Goal: Check status: Check status

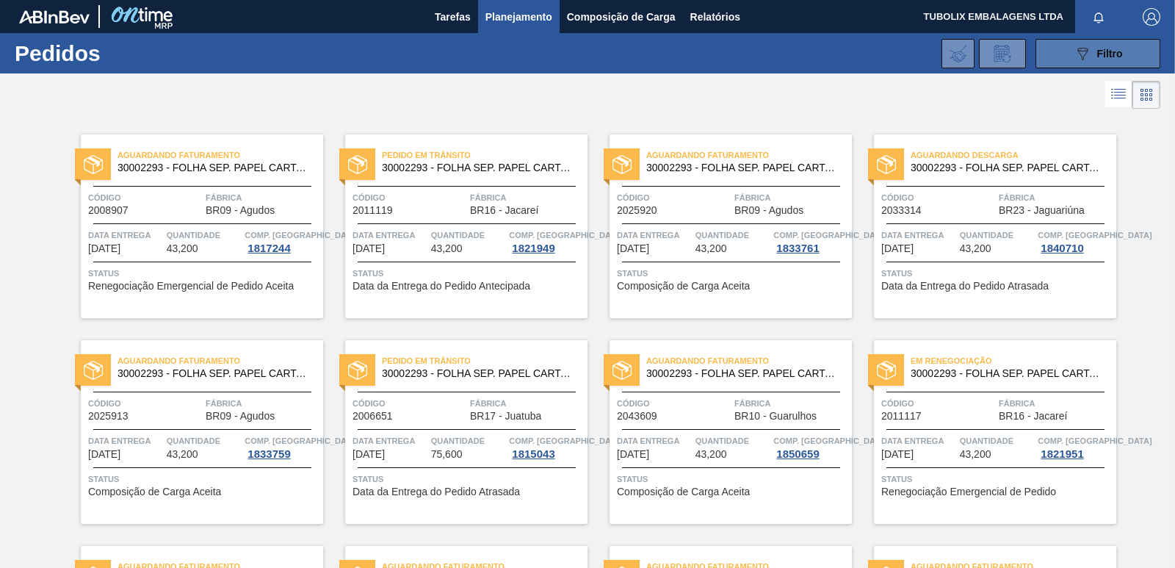
click at [1093, 57] on div "089F7B8B-B2A5-4AFE-B5C0-19BA573D28AC Filtro" at bounding box center [1097, 54] width 49 height 18
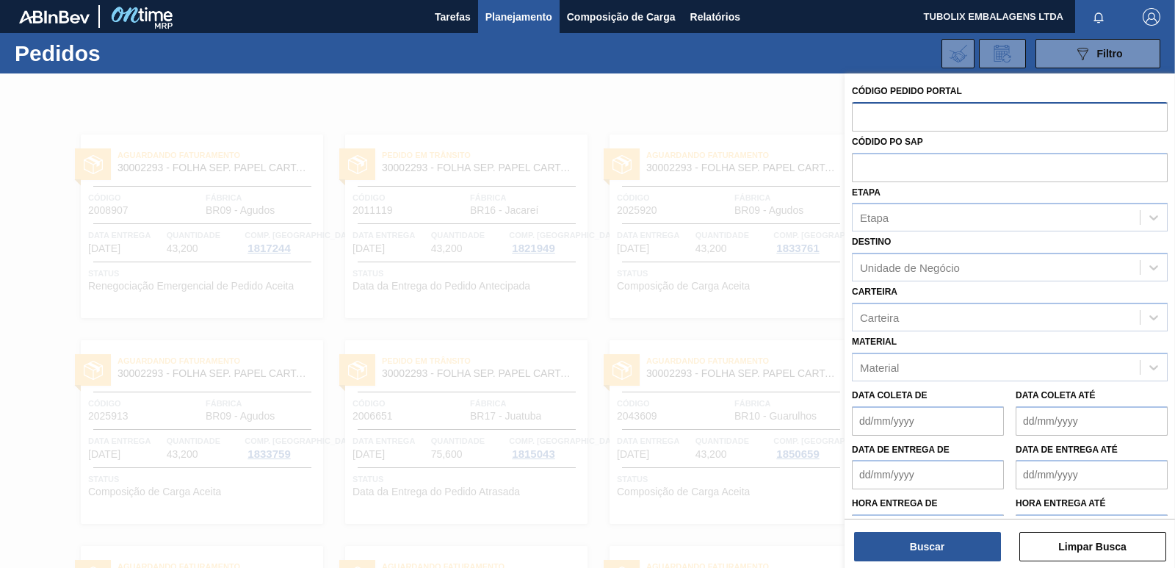
click at [910, 123] on input "text" at bounding box center [1010, 116] width 316 height 28
click at [902, 162] on input "text" at bounding box center [1010, 167] width 316 height 28
paste input "5800352216"
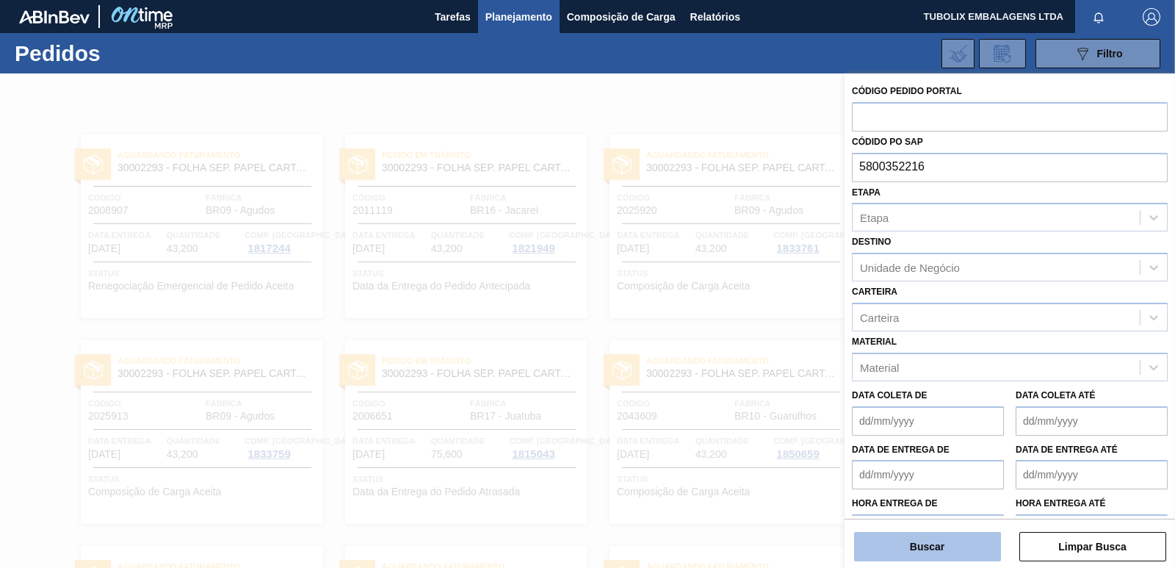
type input "5800352216"
click at [945, 544] on button "Buscar" at bounding box center [927, 546] width 147 height 29
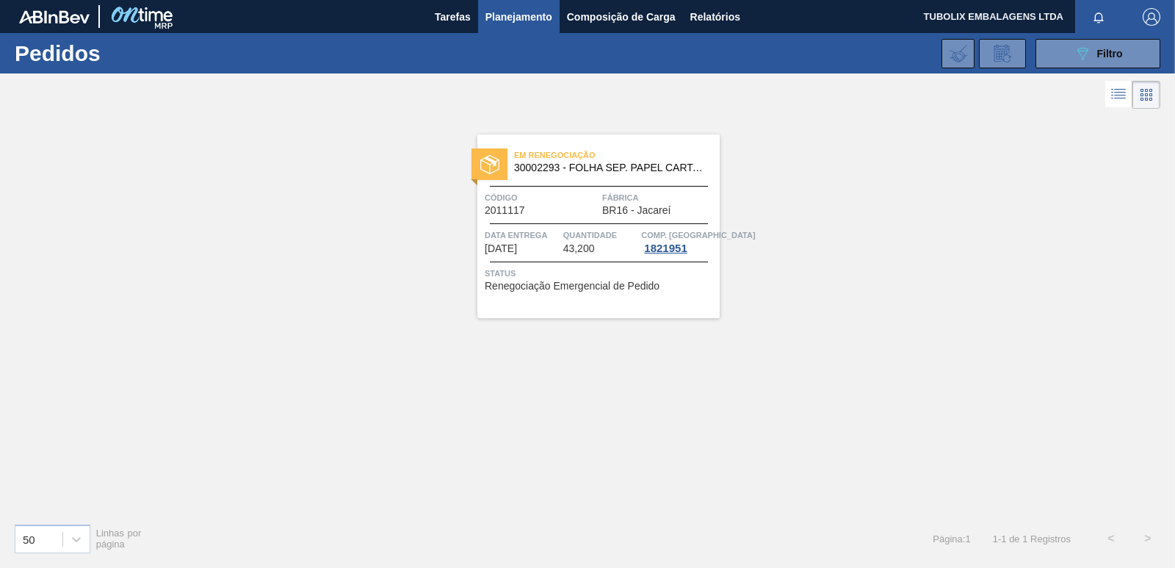
click at [633, 177] on div "Em Renegociação 30002293 - FOLHA SEP. PAPEL CARTAO 1200x1000M 350g" at bounding box center [598, 161] width 242 height 33
